Goal: Communication & Community: Share content

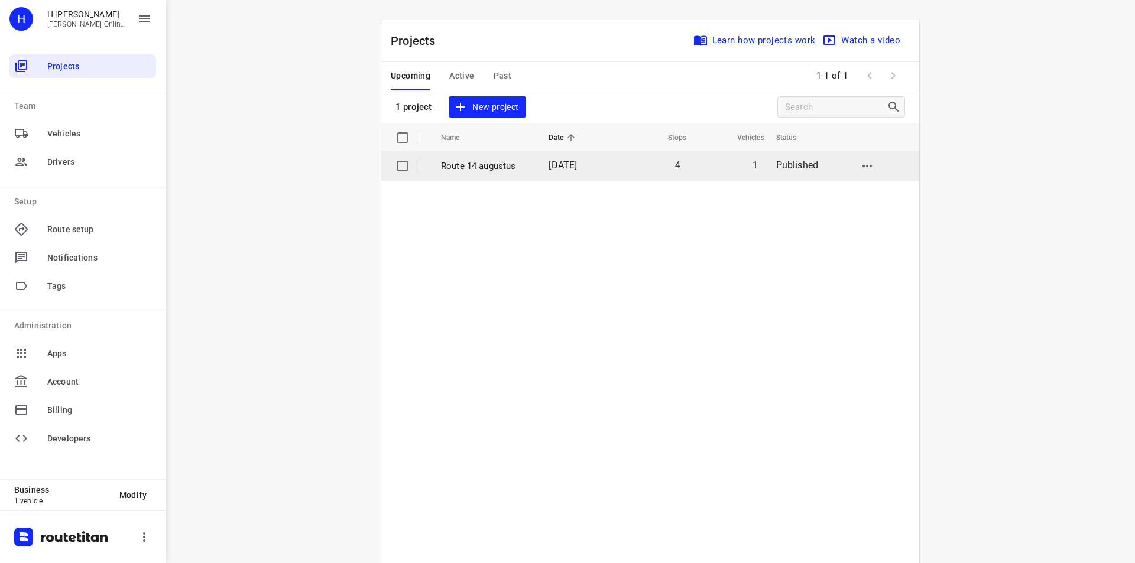
click at [533, 177] on td "Route 14 augustus" at bounding box center [484, 166] width 110 height 28
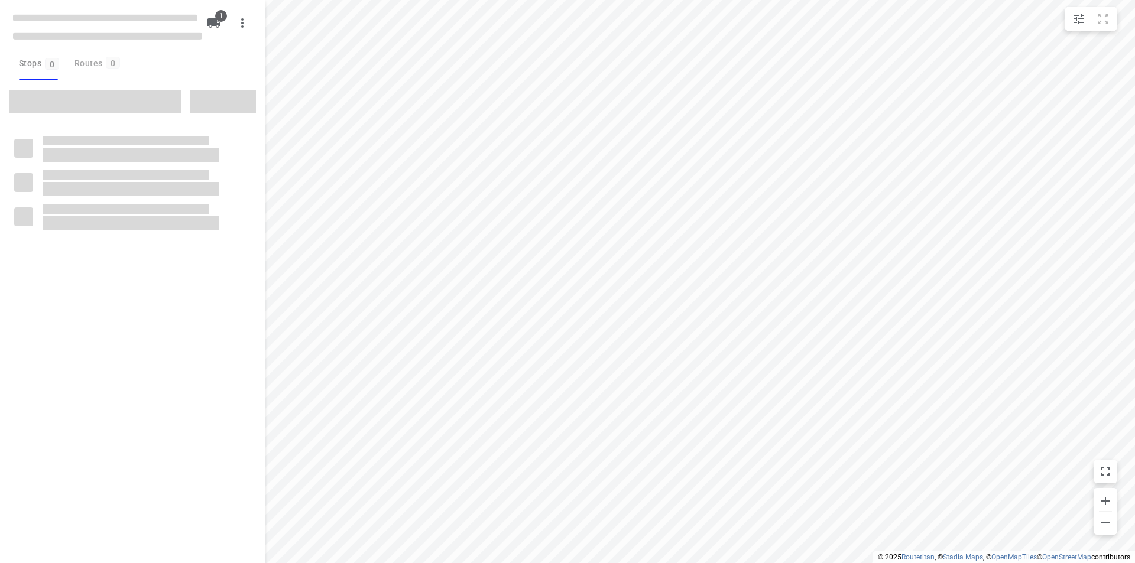
type input "distance"
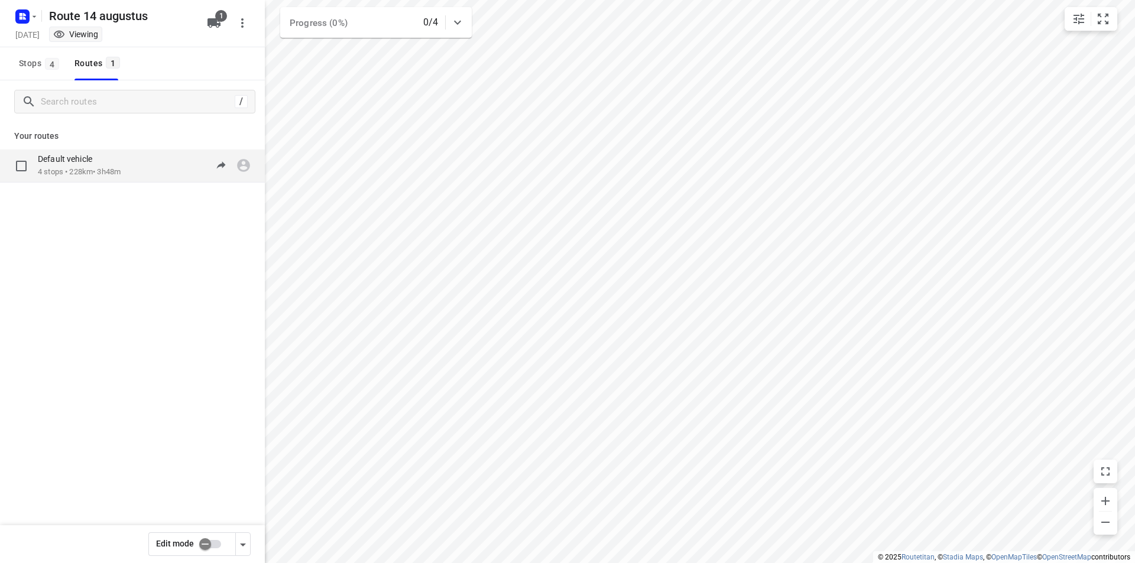
click at [150, 175] on div "Default vehicle 4 stops • 228km • 3h48m 08:00-11:48" at bounding box center [151, 166] width 227 height 24
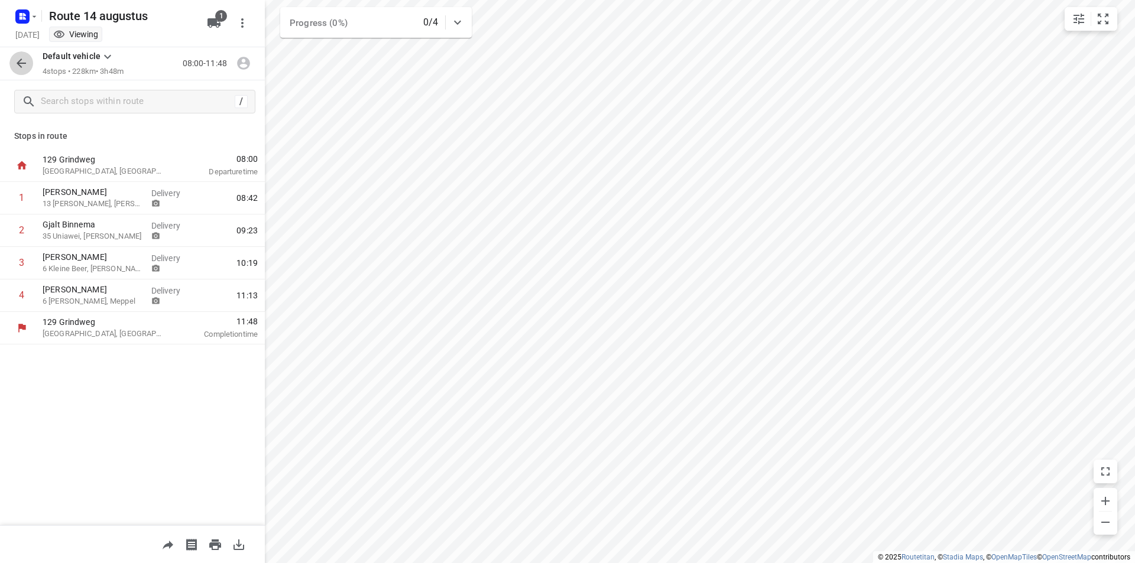
click at [20, 66] on icon "button" at bounding box center [21, 63] width 9 height 9
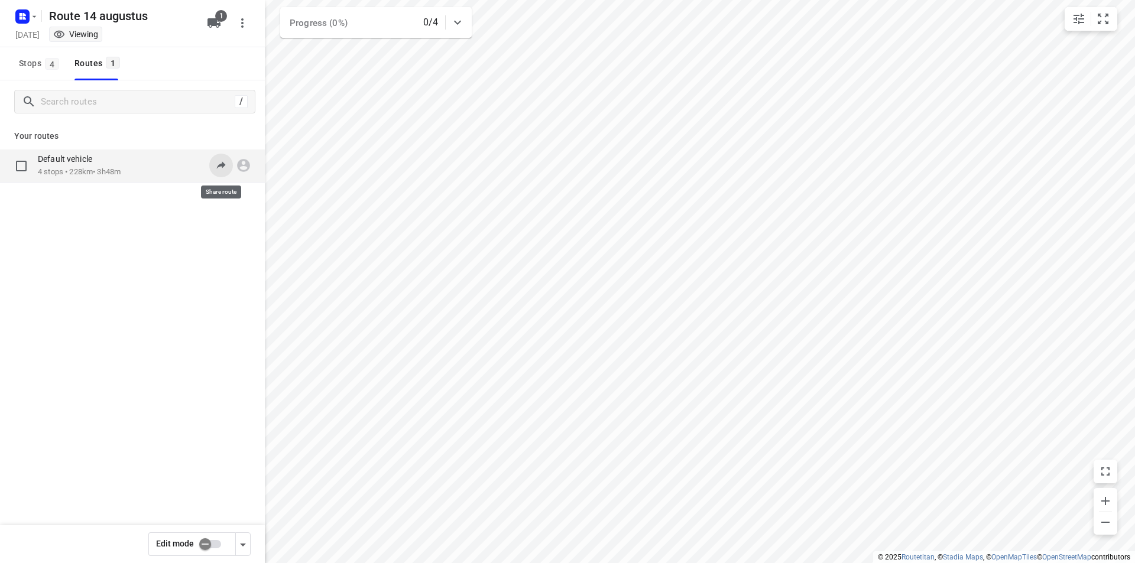
click at [225, 163] on icon at bounding box center [221, 165] width 12 height 12
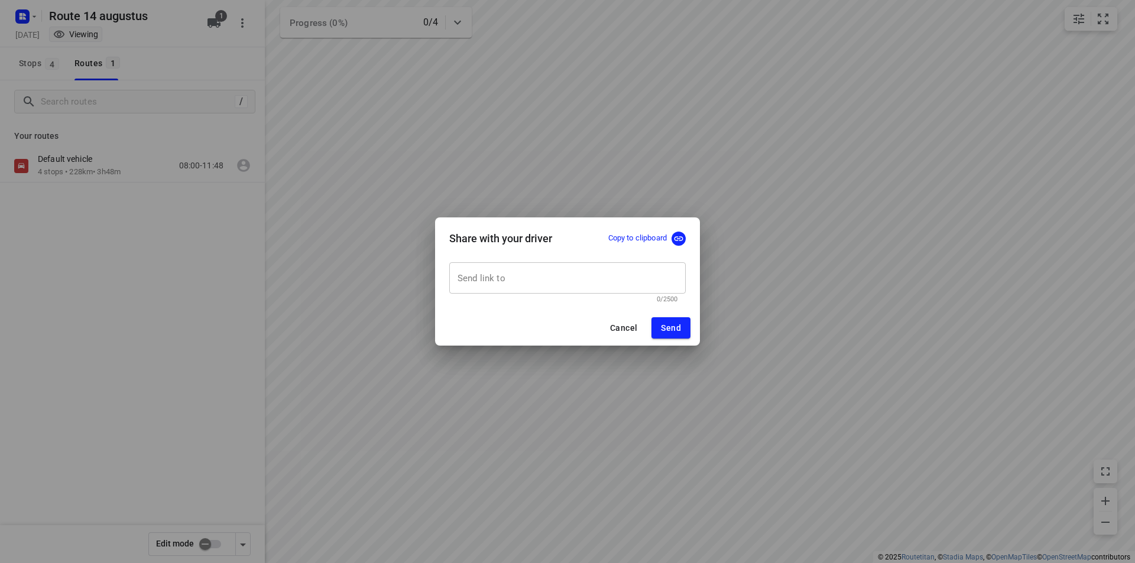
click at [557, 284] on input "text" at bounding box center [567, 278] width 236 height 32
click at [571, 283] on input "text" at bounding box center [567, 278] width 236 height 32
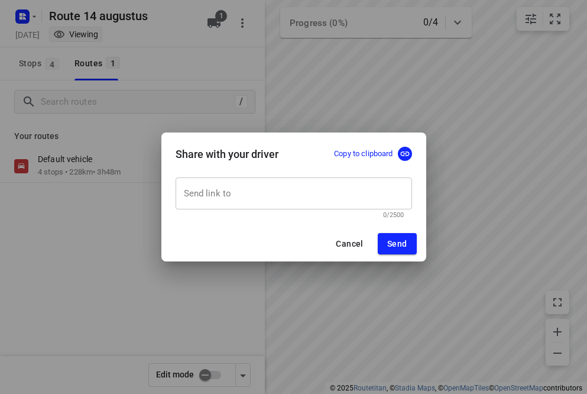
click at [342, 183] on input "text" at bounding box center [294, 193] width 236 height 32
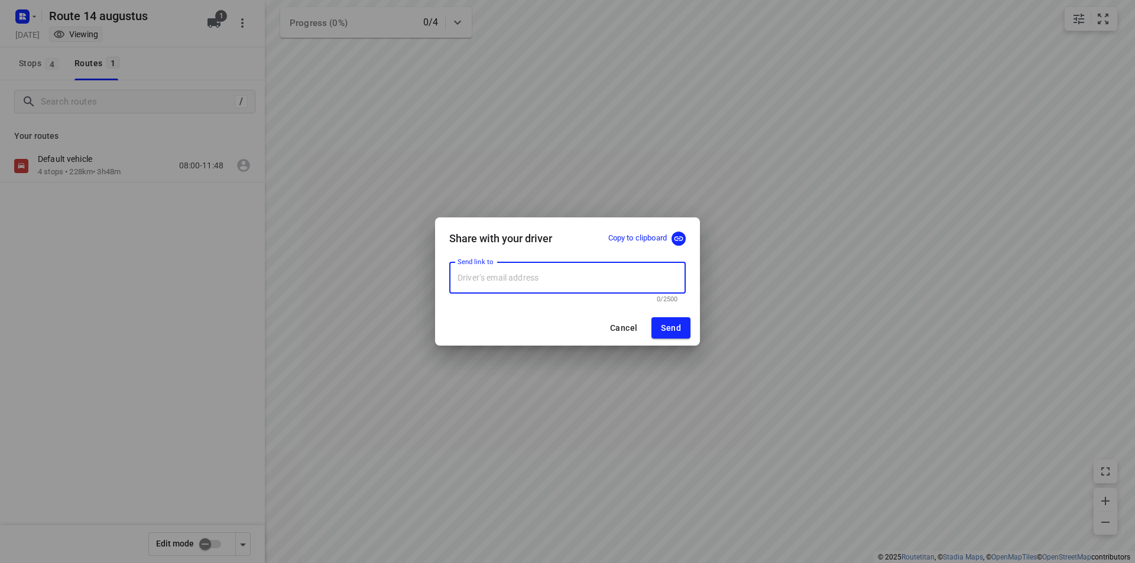
click at [564, 277] on input "text" at bounding box center [567, 278] width 236 height 32
click at [634, 271] on input "text" at bounding box center [567, 278] width 236 height 32
click at [598, 267] on input "text" at bounding box center [567, 278] width 236 height 32
type input "wesselwestra@home.nl"
click at [673, 329] on span "Send" at bounding box center [671, 327] width 20 height 9
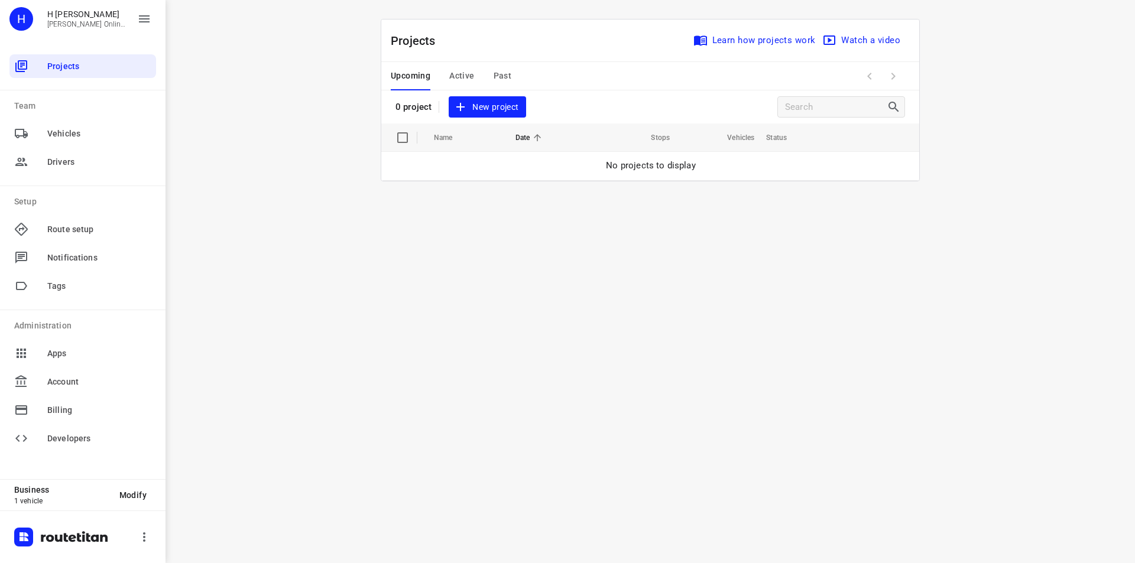
click at [466, 74] on span "Active" at bounding box center [461, 76] width 25 height 15
click at [570, 174] on td "[DATE]" at bounding box center [576, 166] width 74 height 28
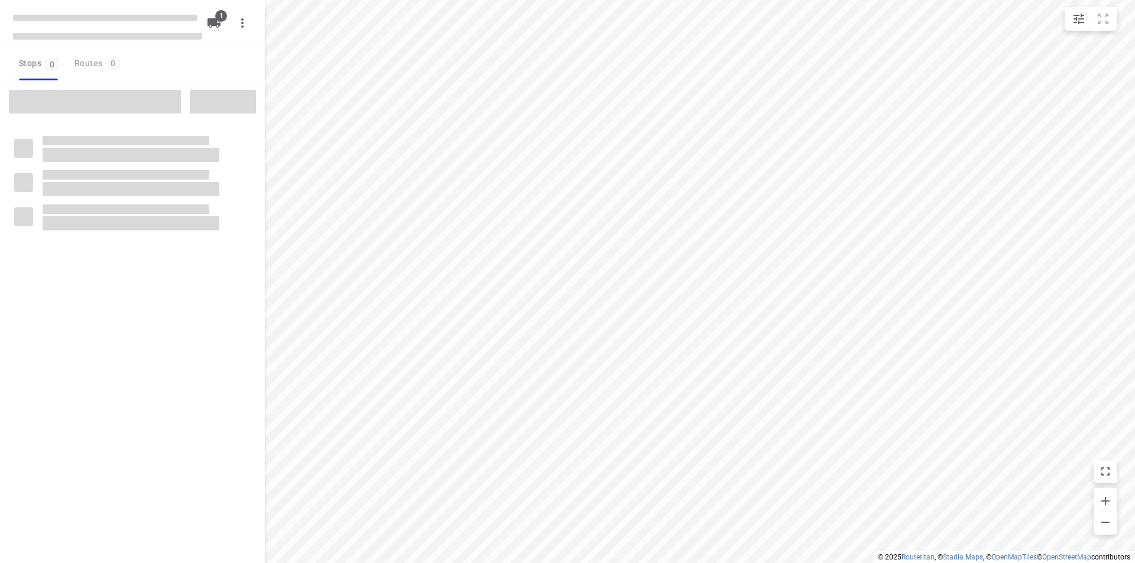
type input "distance"
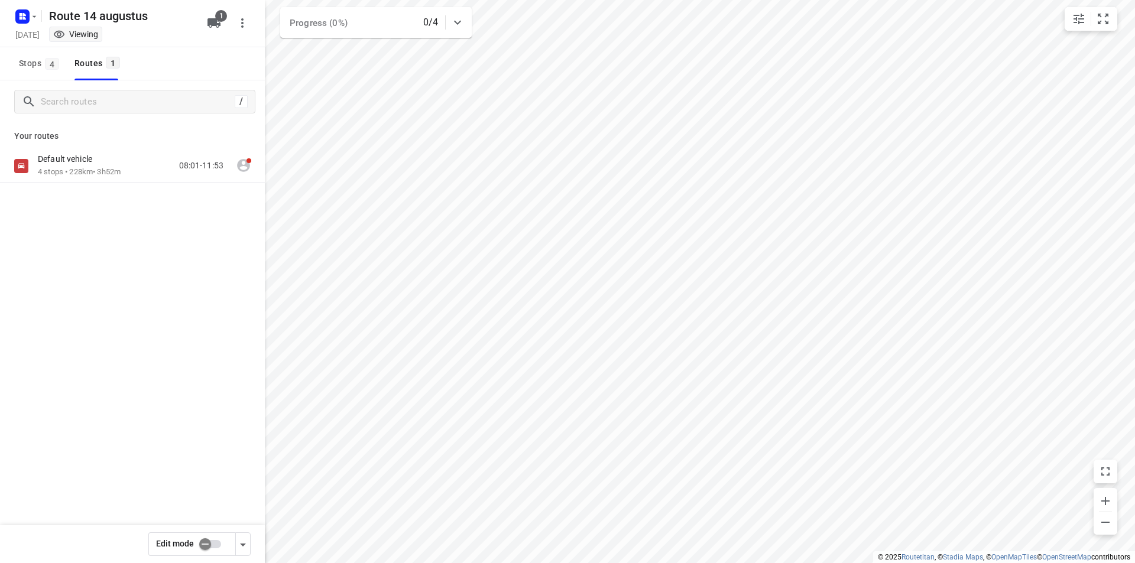
click at [118, 184] on div "Default vehicle 4 stops • 228km • 3h52m 08:01-11:53" at bounding box center [132, 208] width 265 height 116
click at [116, 170] on p "4 stops • 228km • 3h52m" at bounding box center [79, 172] width 83 height 11
